Goal: Information Seeking & Learning: Learn about a topic

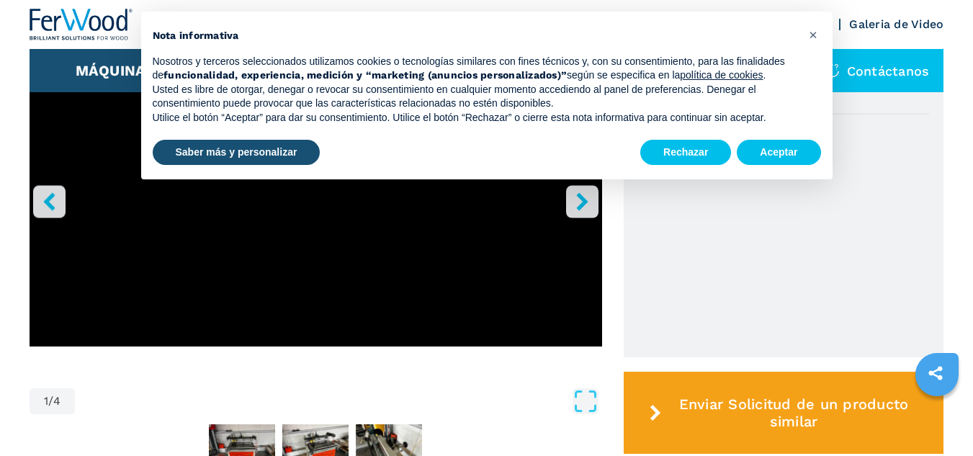
scroll to position [360, 0]
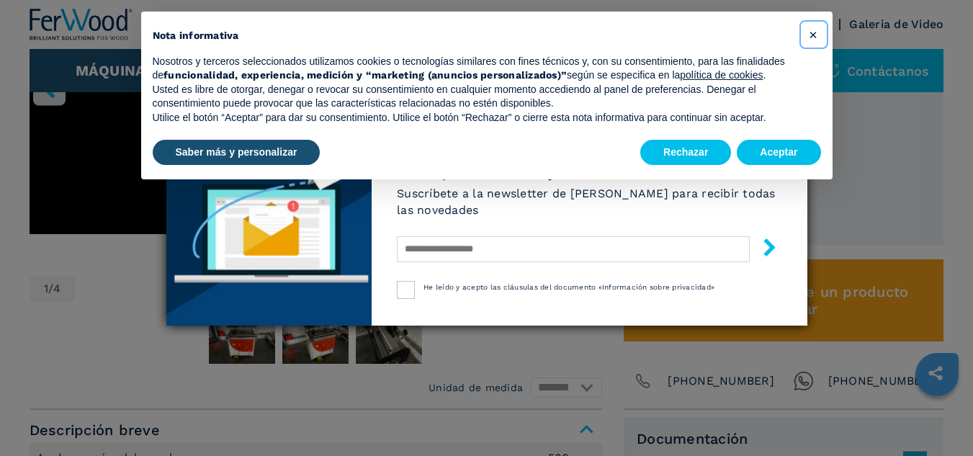
click at [806, 27] on button "×" at bounding box center [813, 34] width 23 height 23
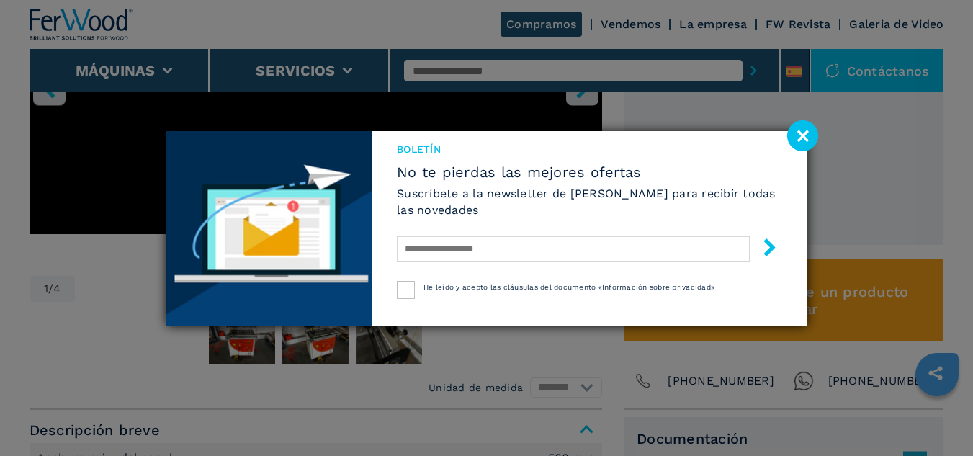
click at [794, 127] on image at bounding box center [802, 135] width 31 height 31
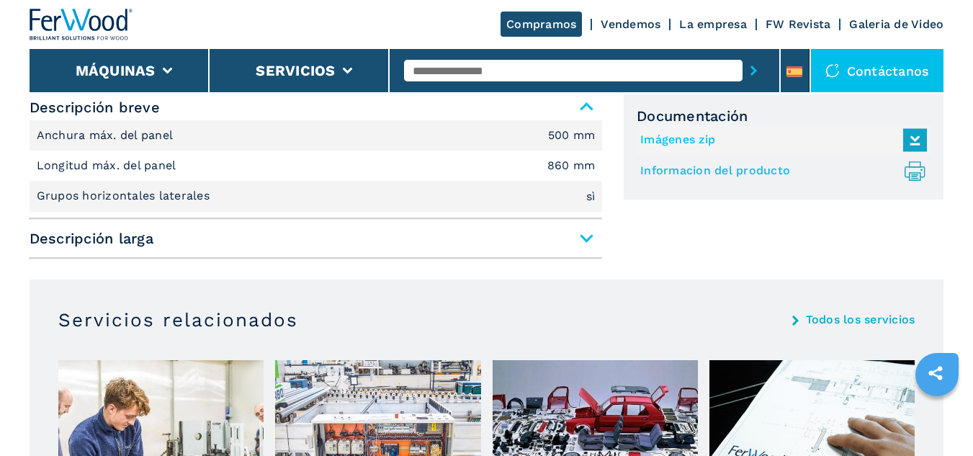
scroll to position [720, 0]
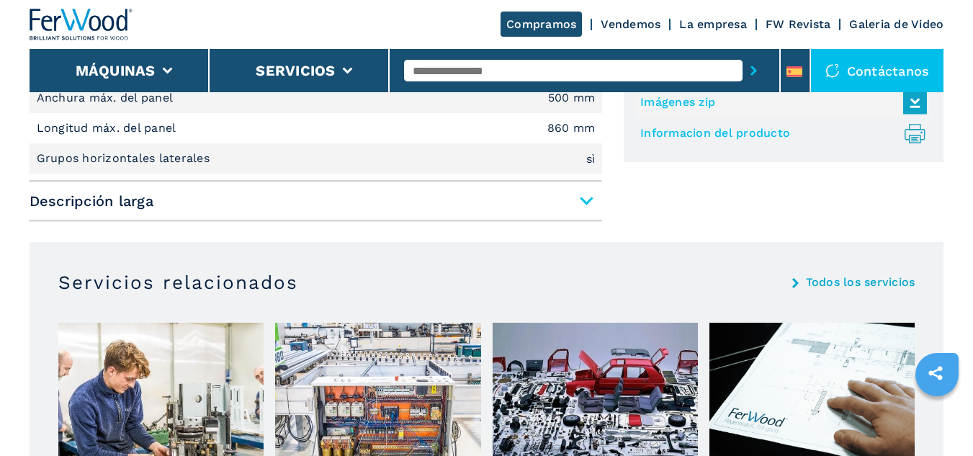
click at [585, 200] on span "Descripción larga" at bounding box center [316, 201] width 573 height 26
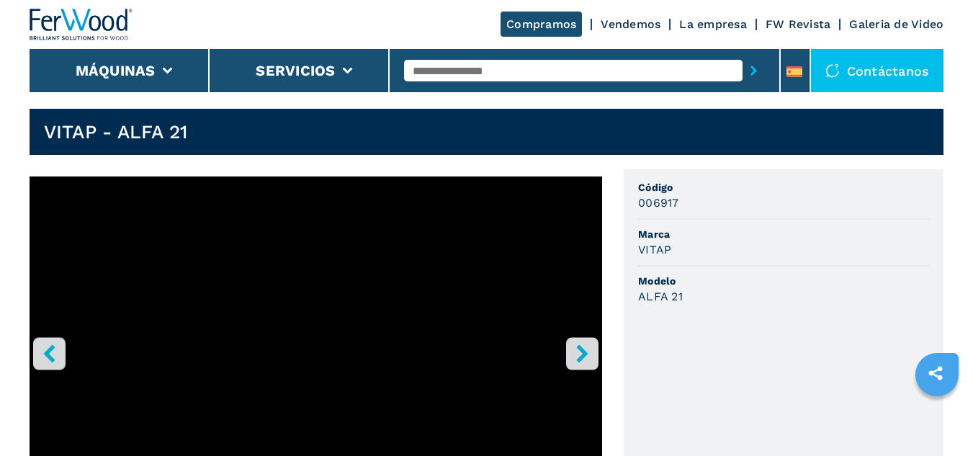
scroll to position [0, 0]
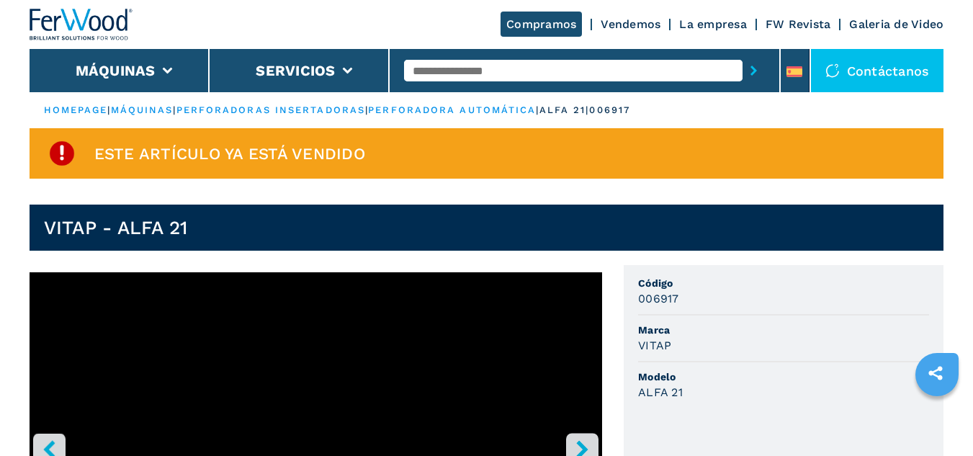
click at [191, 225] on header "VITAP - ALFA 21" at bounding box center [487, 228] width 915 height 46
drag, startPoint x: 185, startPoint y: 228, endPoint x: 45, endPoint y: 228, distance: 140.5
click at [45, 228] on h1 "VITAP - ALFA 21" at bounding box center [116, 227] width 144 height 23
click at [180, 227] on h1 "VITAP - ALFA 21" at bounding box center [116, 227] width 144 height 23
click at [220, 230] on header "VITAP - ALFA 21" at bounding box center [487, 228] width 915 height 46
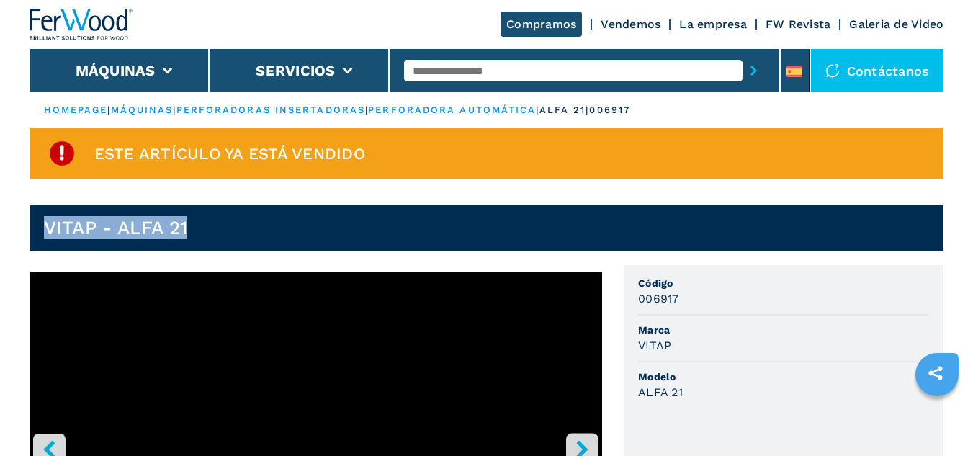
drag, startPoint x: 188, startPoint y: 226, endPoint x: 0, endPoint y: 218, distance: 188.2
copy h1 "VITAP - ALFA 21"
